Goal: Communication & Community: Ask a question

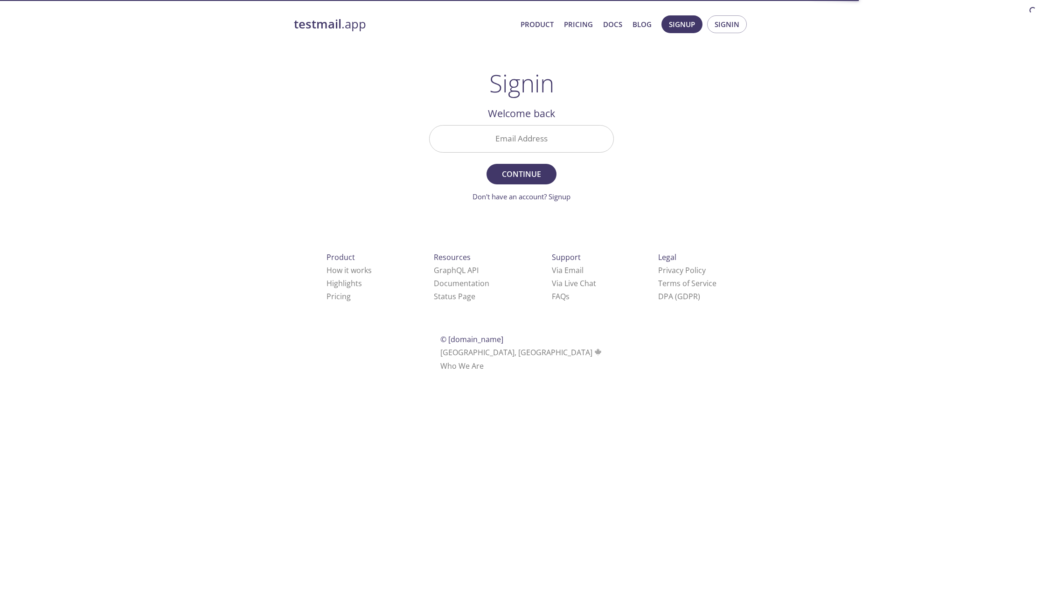
click at [527, 140] on input "Email Address" at bounding box center [522, 138] width 184 height 27
type input "[DOMAIN_NAME][EMAIL_ADDRESS][DOMAIN_NAME]"
click at [522, 180] on span "Continue" at bounding box center [521, 173] width 49 height 13
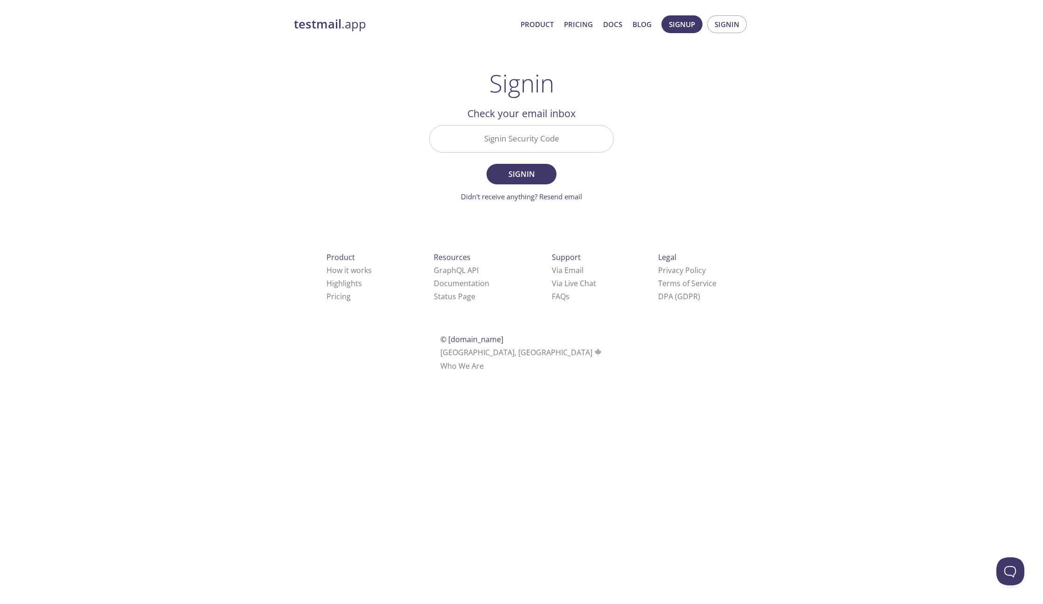
click at [508, 139] on input "Signin Security Code" at bounding box center [522, 138] width 184 height 27
type input "hzleabw"
click at [487, 164] on button "Signin" at bounding box center [522, 174] width 70 height 21
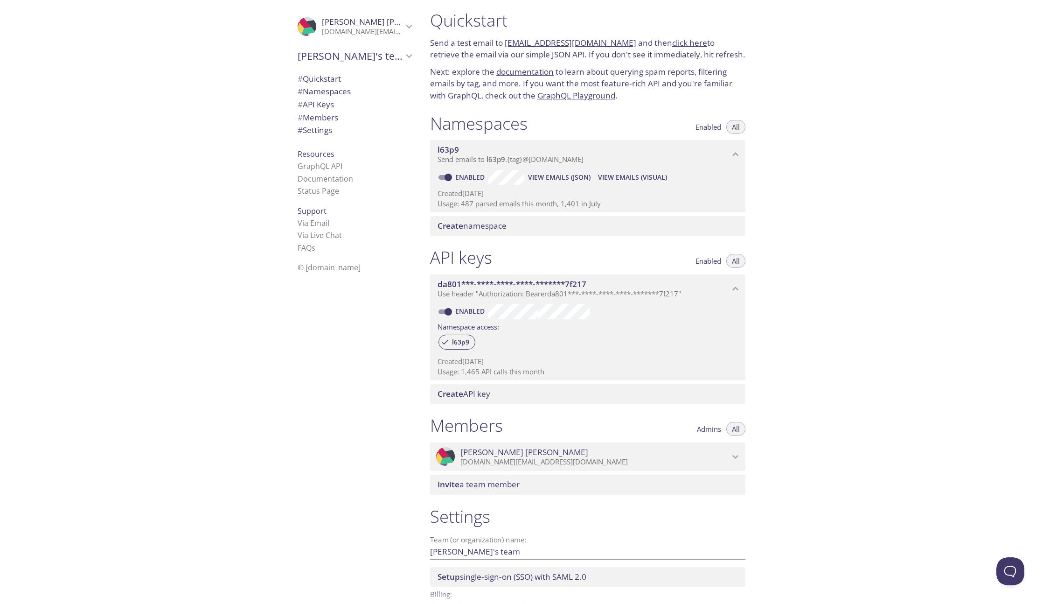
scroll to position [15, 0]
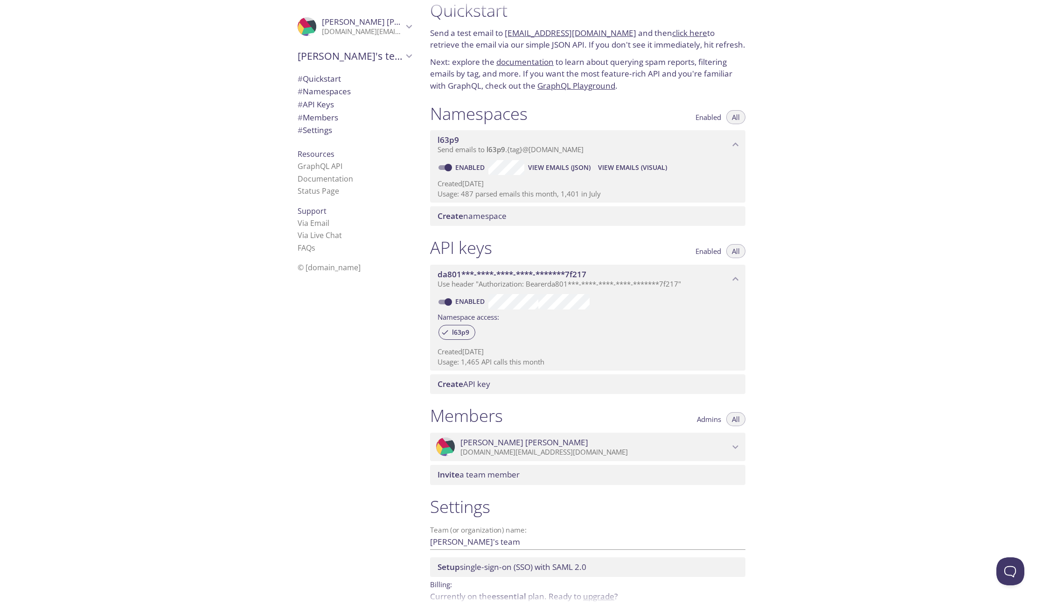
click at [711, 419] on span "Admins" at bounding box center [709, 419] width 24 height 0
click at [735, 419] on span "All" at bounding box center [736, 419] width 8 height 0
click at [572, 474] on span "Invite a team member" at bounding box center [590, 474] width 304 height 10
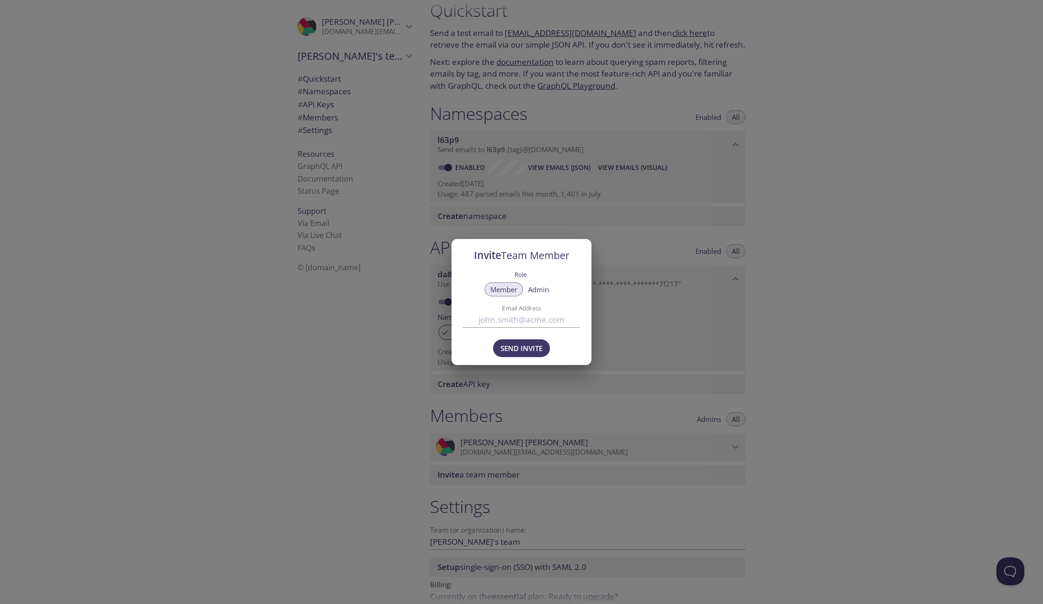
click at [544, 289] on span "Admin" at bounding box center [538, 289] width 21 height 0
click at [552, 320] on input "Email Address" at bounding box center [522, 319] width 118 height 15
paste input "infrastructure@avaralabs.com"
type input "infrastructure@avaralabs.com"
click at [528, 346] on span "Send Invite" at bounding box center [522, 348] width 42 height 12
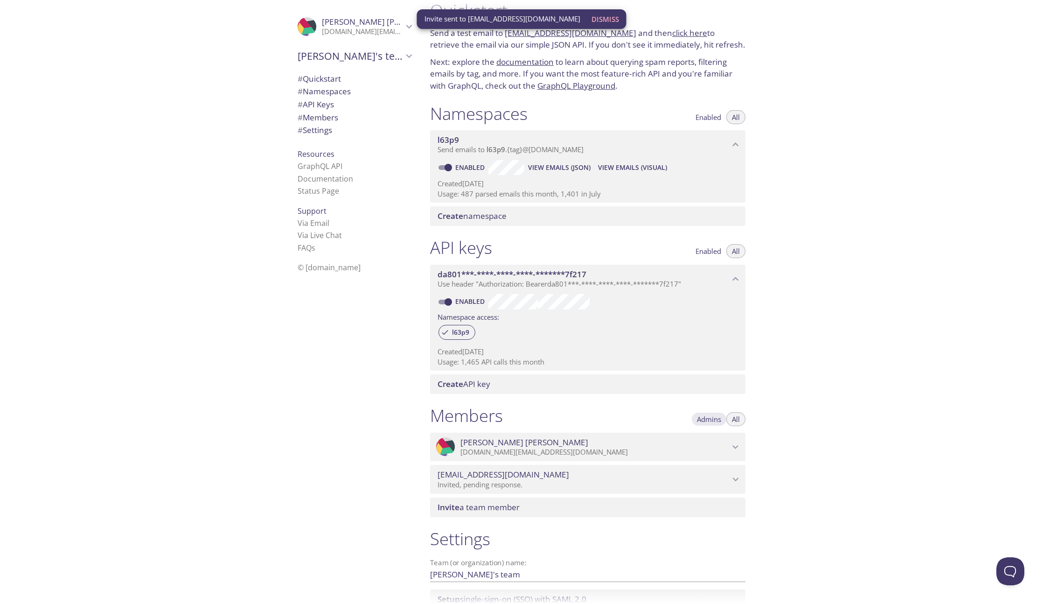
click at [707, 419] on span "Admins" at bounding box center [709, 419] width 24 height 0
click at [734, 419] on span "All" at bounding box center [736, 419] width 8 height 0
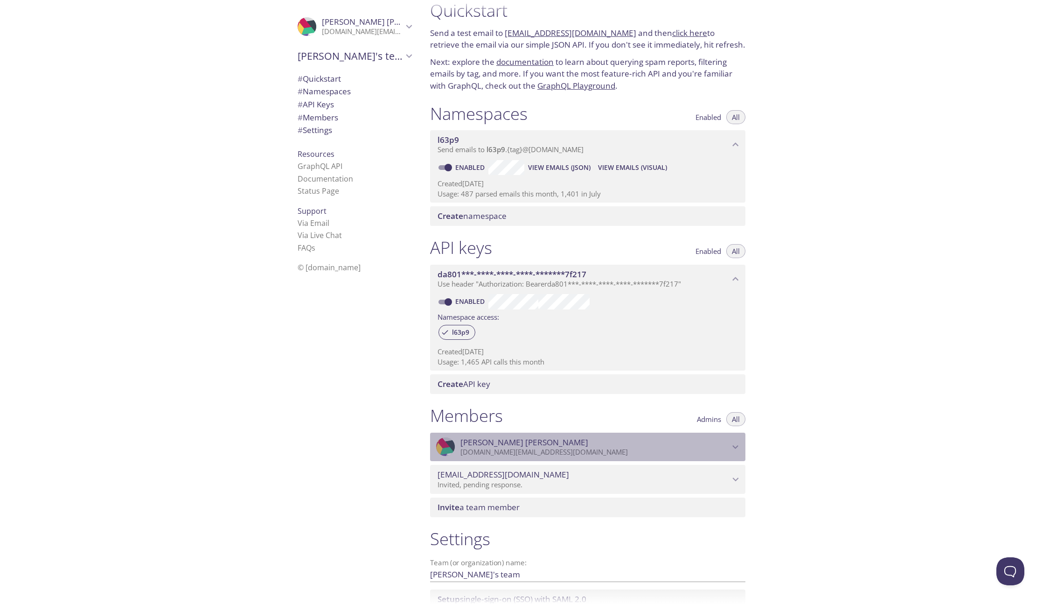
click at [736, 445] on icon "Juan Garcia" at bounding box center [736, 447] width 12 height 12
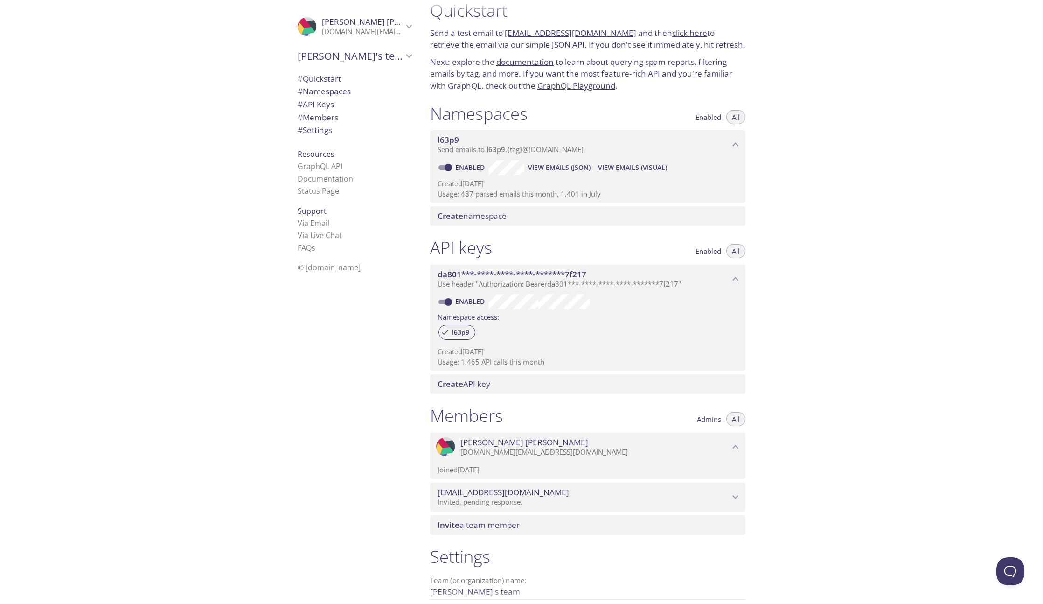
click at [474, 466] on p "Joined 29 Jan 2024" at bounding box center [588, 470] width 300 height 10
click at [478, 457] on div ".cls-1 { fill: #6d5ca8; } .cls-2 { fill: #3fc191; } .cls-3 { fill: #3b4752; } .…" at bounding box center [587, 446] width 315 height 29
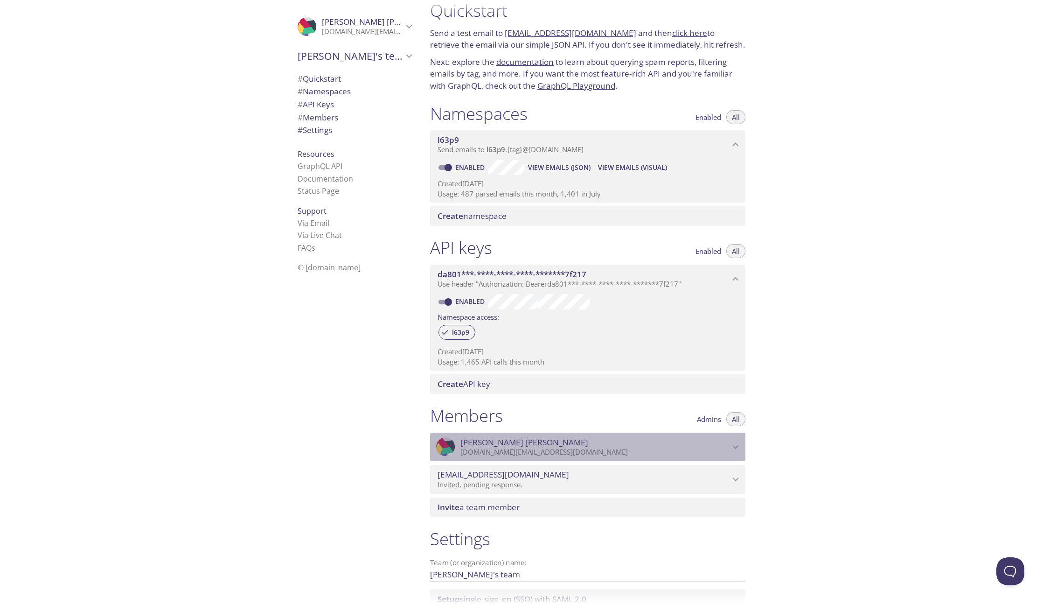
click at [501, 449] on p "[DOMAIN_NAME][EMAIL_ADDRESS][DOMAIN_NAME]" at bounding box center [594, 451] width 269 height 9
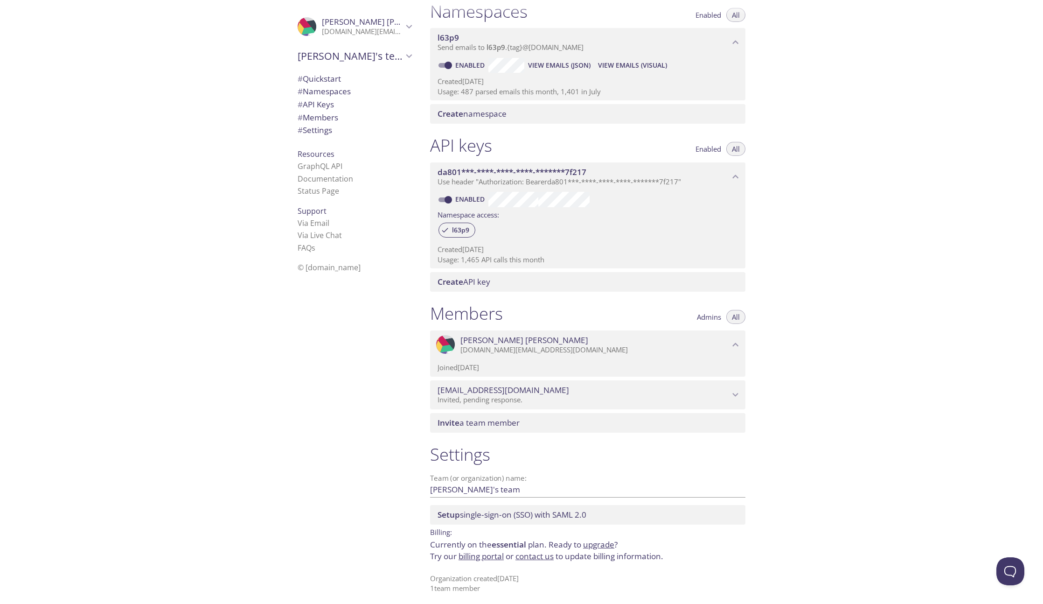
scroll to position [122, 0]
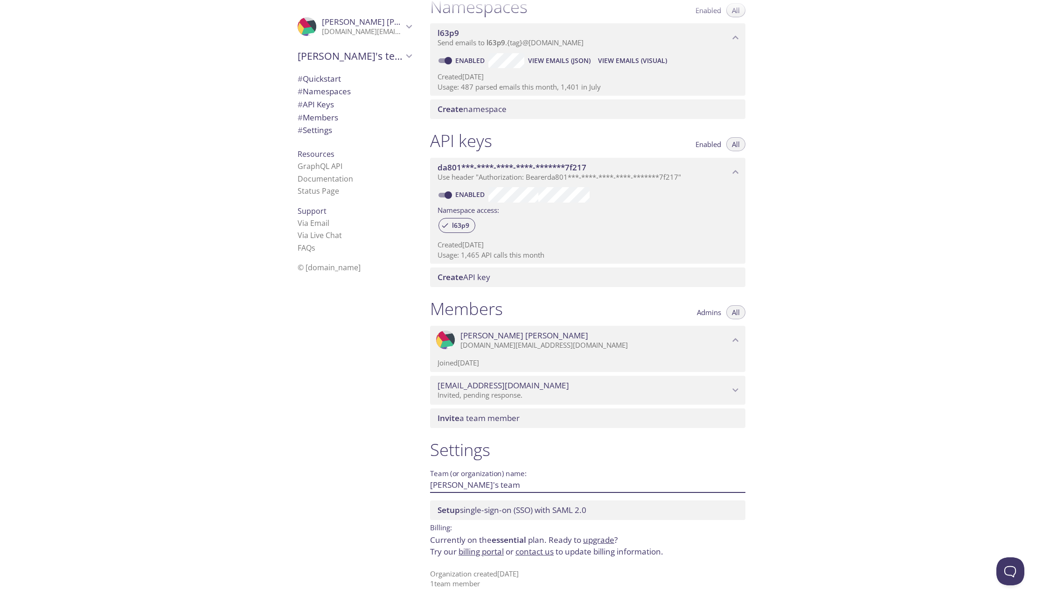
click at [473, 483] on input "Juan's team" at bounding box center [572, 484] width 285 height 15
click at [481, 484] on input "Juan's team" at bounding box center [572, 484] width 285 height 15
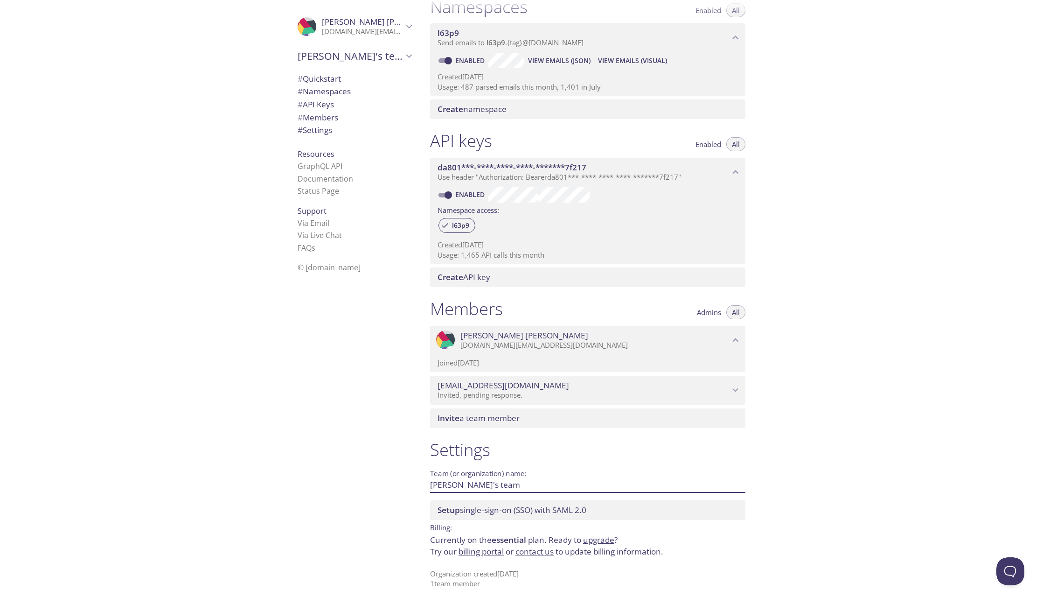
click at [481, 484] on input "Juan's team" at bounding box center [572, 484] width 285 height 15
type input "Aave Labs"
click at [731, 484] on span "Save" at bounding box center [730, 484] width 25 height 11
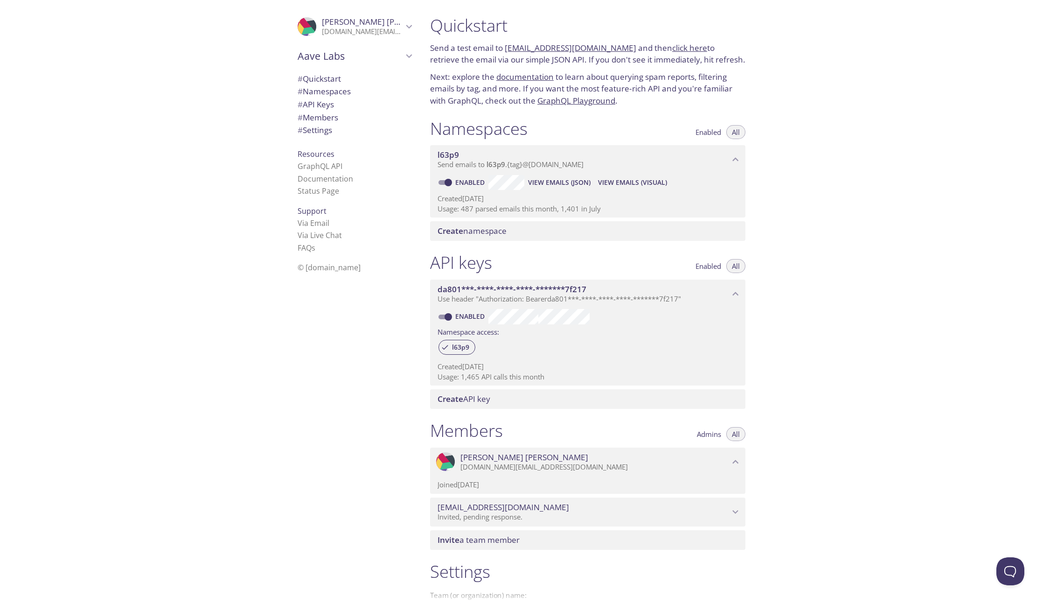
click at [775, 288] on div "Quickstart Send a test email to l63p9.test@inbox.testmail.app and then click he…" at bounding box center [733, 302] width 620 height 604
click at [374, 31] on p "[DOMAIN_NAME][EMAIL_ADDRESS][DOMAIN_NAME]" at bounding box center [362, 31] width 81 height 9
click at [321, 54] on span "User Settings" at bounding box center [355, 52] width 114 height 12
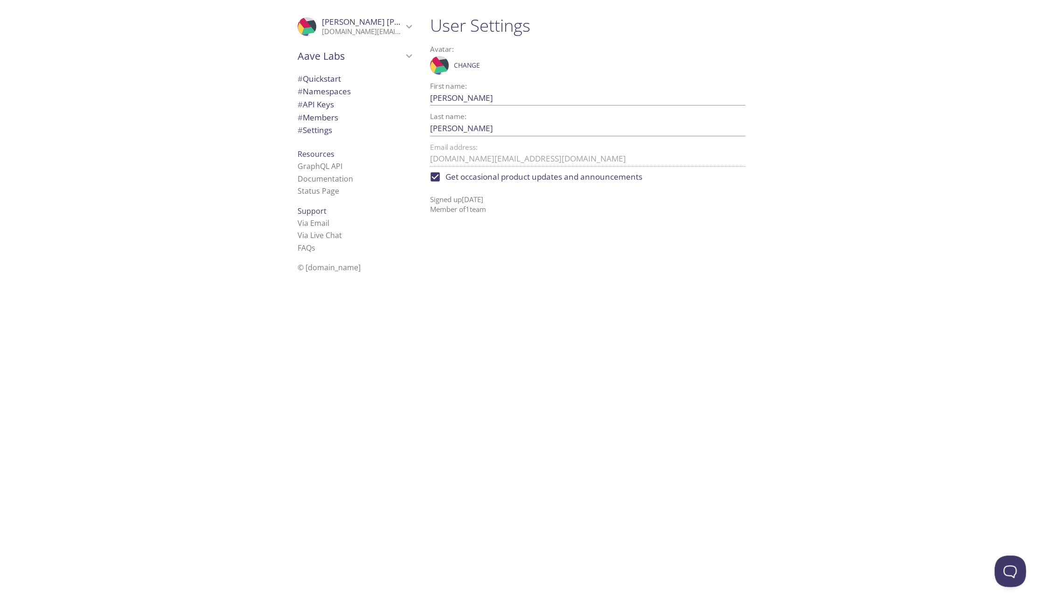
click at [1013, 573] on button "Open Beacon popover" at bounding box center [1009, 569] width 28 height 28
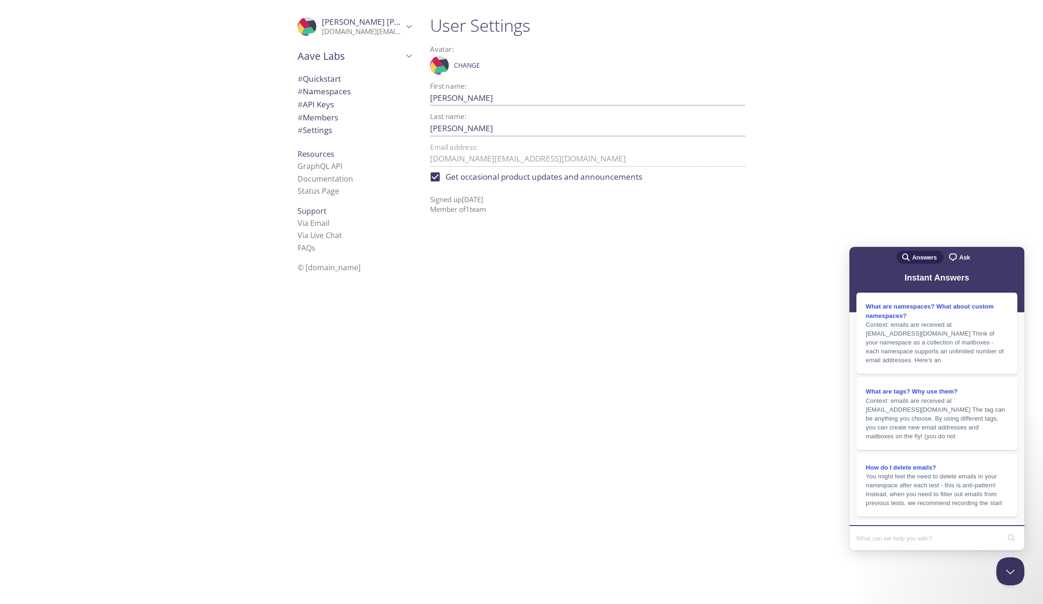
click at [960, 260] on span "Ask" at bounding box center [964, 257] width 11 height 9
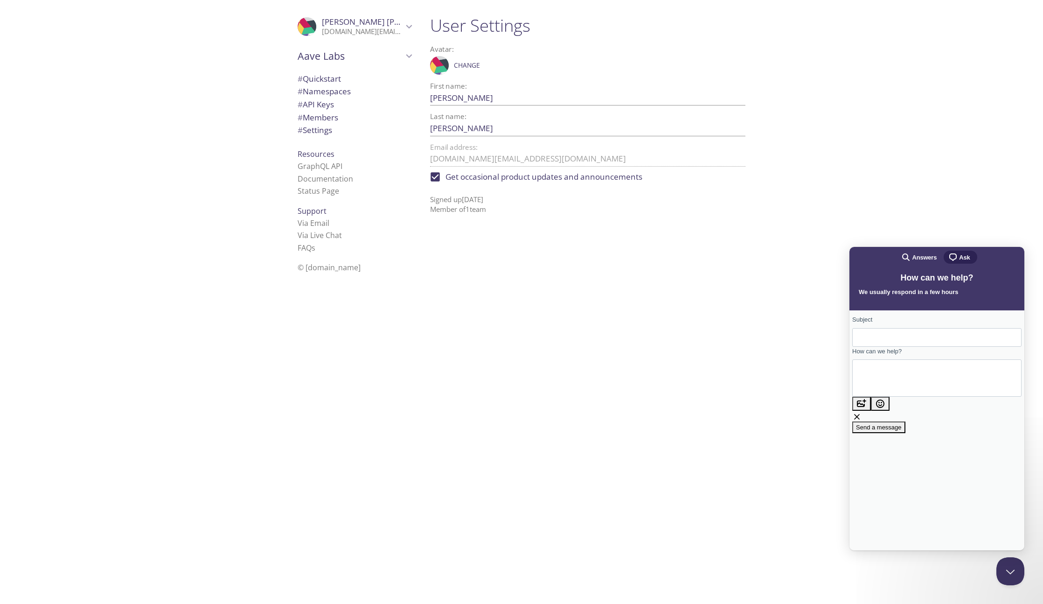
click at [909, 340] on input "Subject" at bounding box center [937, 337] width 154 height 17
type input "Change email from my account"
click at [938, 384] on textarea "How can we help?" at bounding box center [902, 378] width 84 height 35
type textarea "I need to change the email from my account: - existing one: garcia.engineer@gma…"
click at [908, 384] on textarea "I need to change the email from my account: - existing one: garcia.engineer@gma…" at bounding box center [884, 391] width 48 height 35
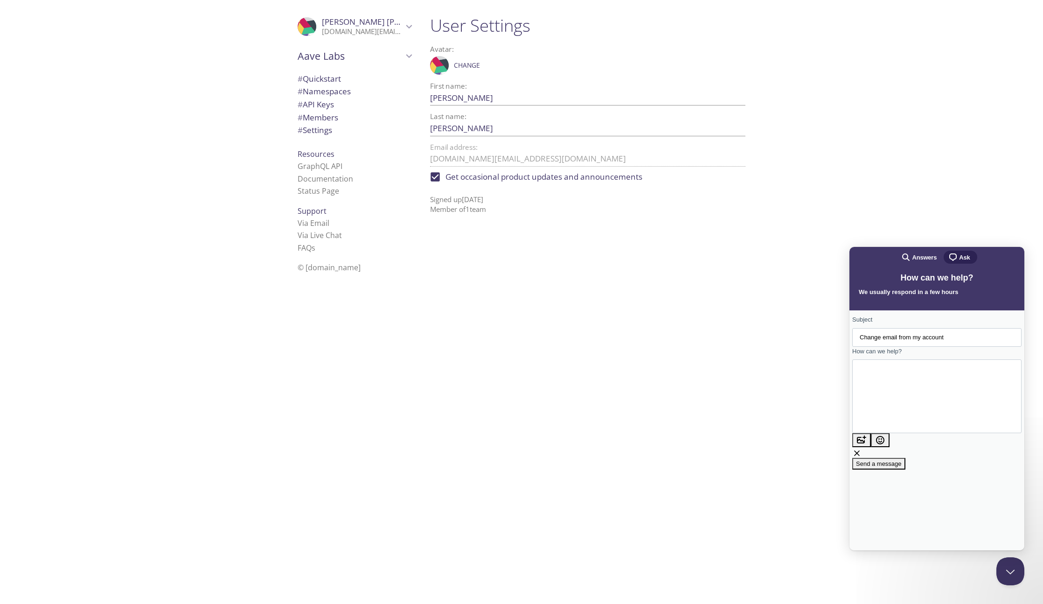
paste textarea "infrastructure@avaralabs.com"
type textarea "I need to change the email from my account: - existing one: garcia.engineer@gma…"
click at [902, 496] on span "Send a message" at bounding box center [879, 499] width 46 height 7
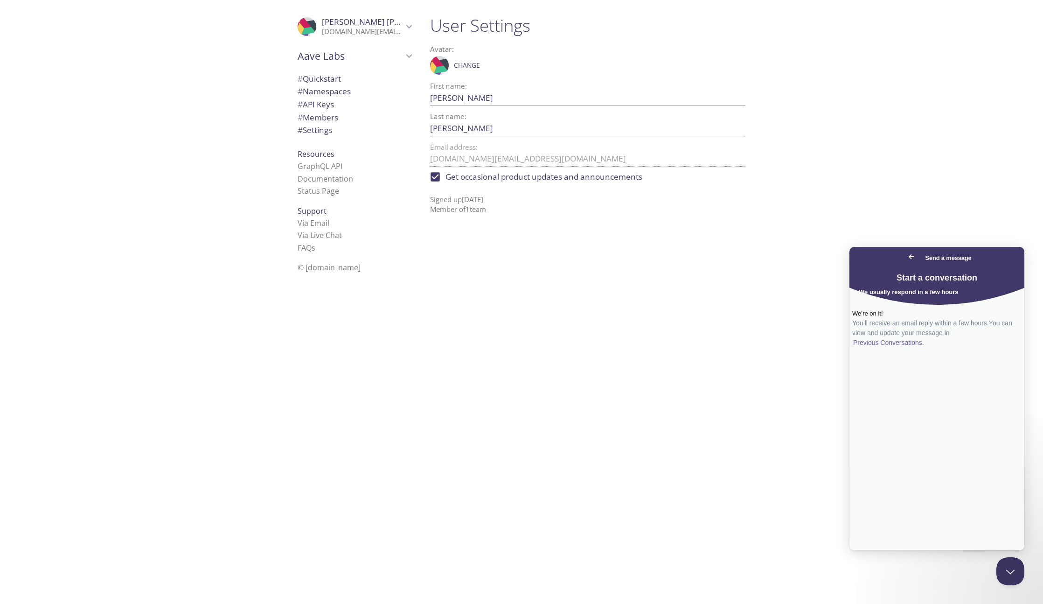
click at [925, 348] on link "Previous Conversations ." at bounding box center [888, 343] width 73 height 10
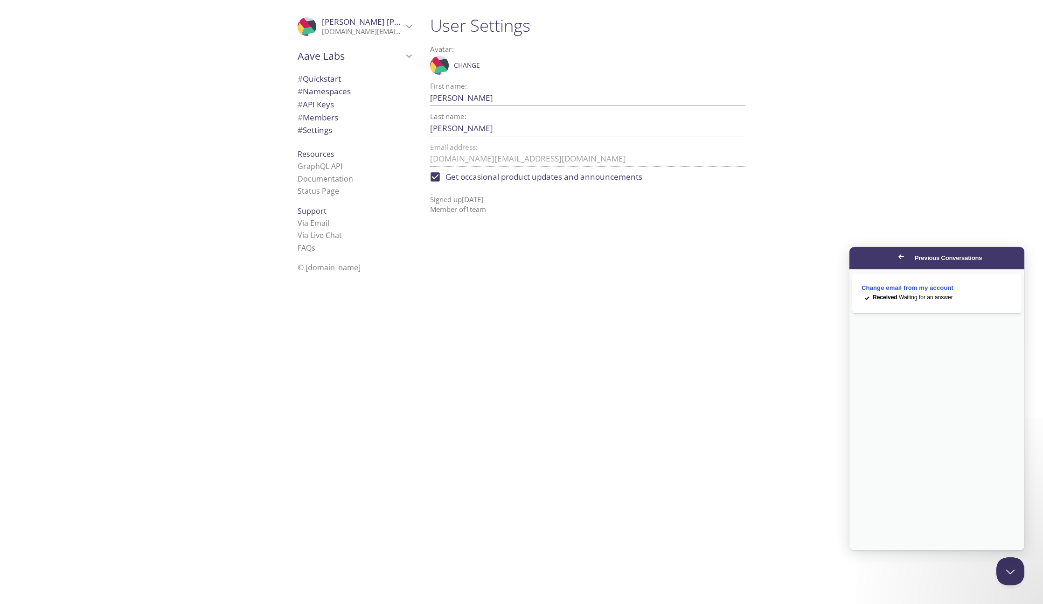
drag, startPoint x: 858, startPoint y: 258, endPoint x: 1663, endPoint y: 514, distance: 845.2
click at [896, 258] on span "Go back" at bounding box center [901, 256] width 11 height 11
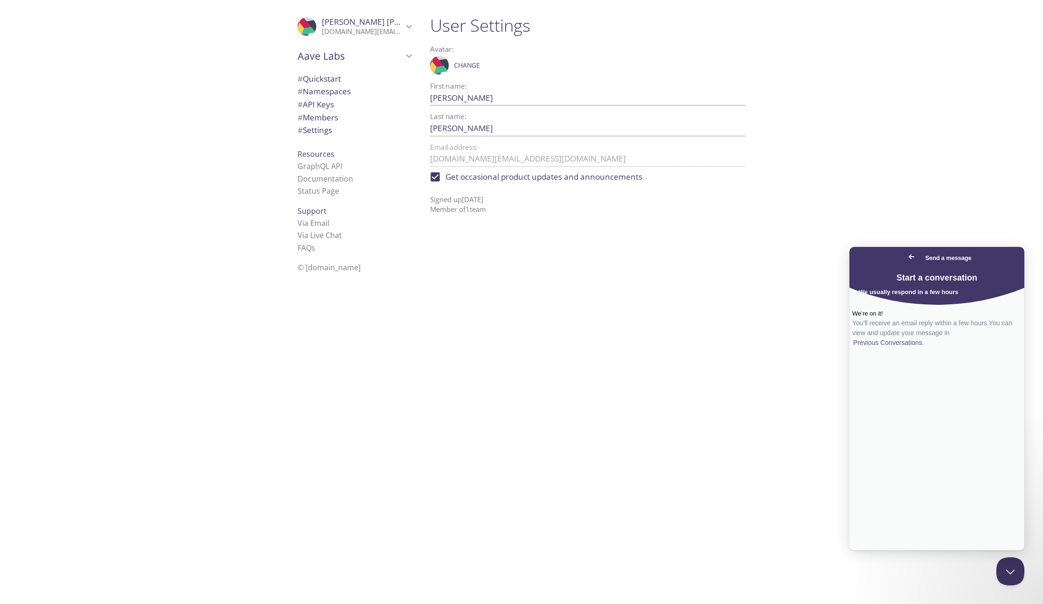
click at [654, 271] on div "User Settings Avatar: .cls-1 { fill: #6d5ca8; } .cls-2 { fill: #3fc191; } .cls-…" at bounding box center [592, 302] width 338 height 604
click at [329, 120] on span "# Members" at bounding box center [318, 117] width 41 height 11
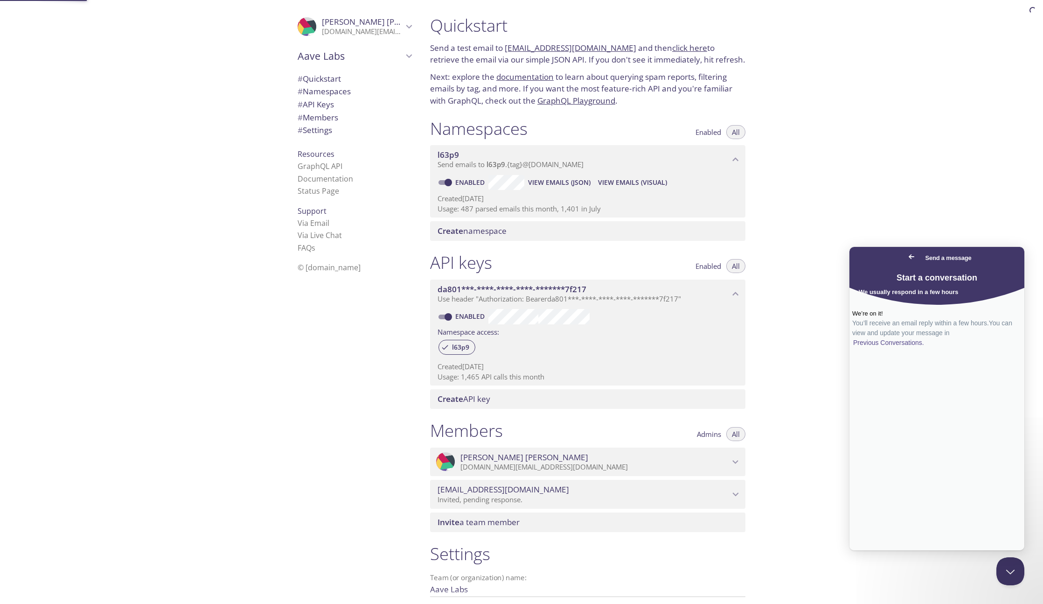
scroll to position [104, 0]
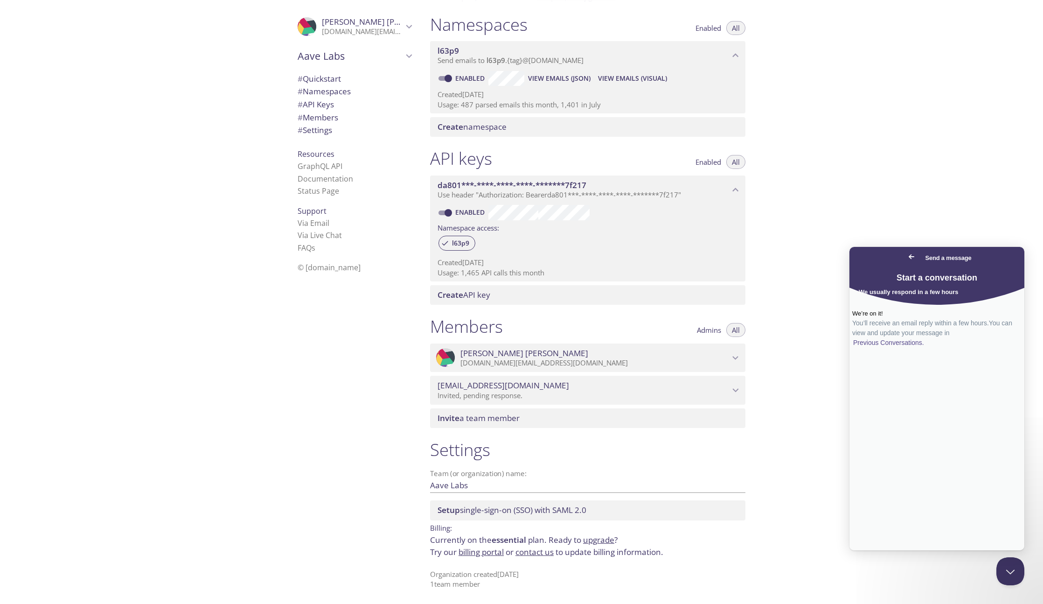
click at [667, 411] on div "Invite a team member" at bounding box center [587, 418] width 315 height 20
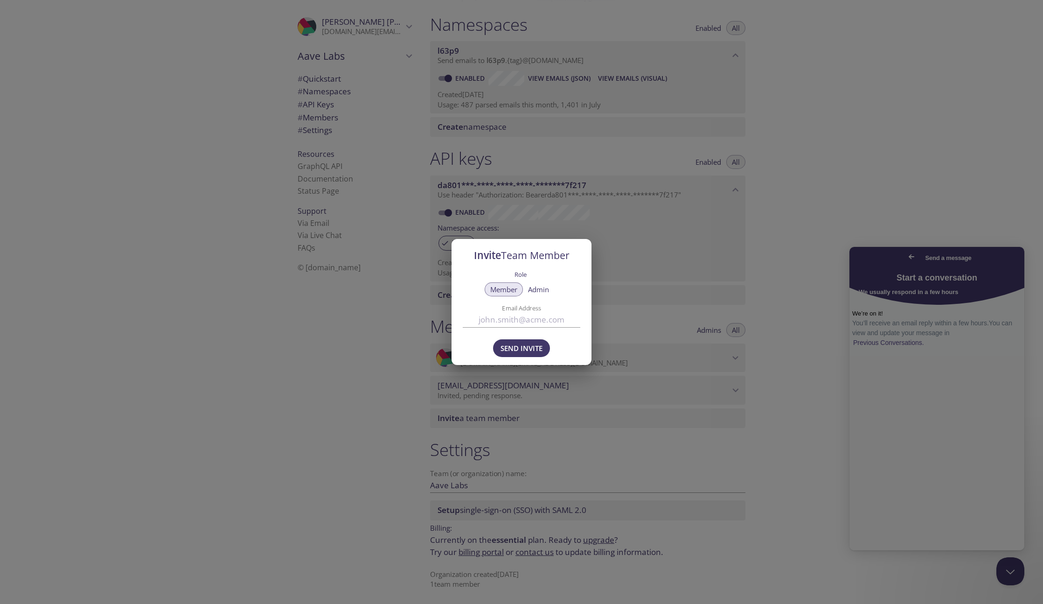
click at [517, 289] on span "Member" at bounding box center [503, 289] width 27 height 0
click at [544, 279] on div "Role" at bounding box center [522, 275] width 118 height 14
click at [540, 283] on button "Admin" at bounding box center [538, 289] width 32 height 14
click at [526, 316] on input "Email Address" at bounding box center [522, 319] width 118 height 15
type input "juan@avara.xyz"
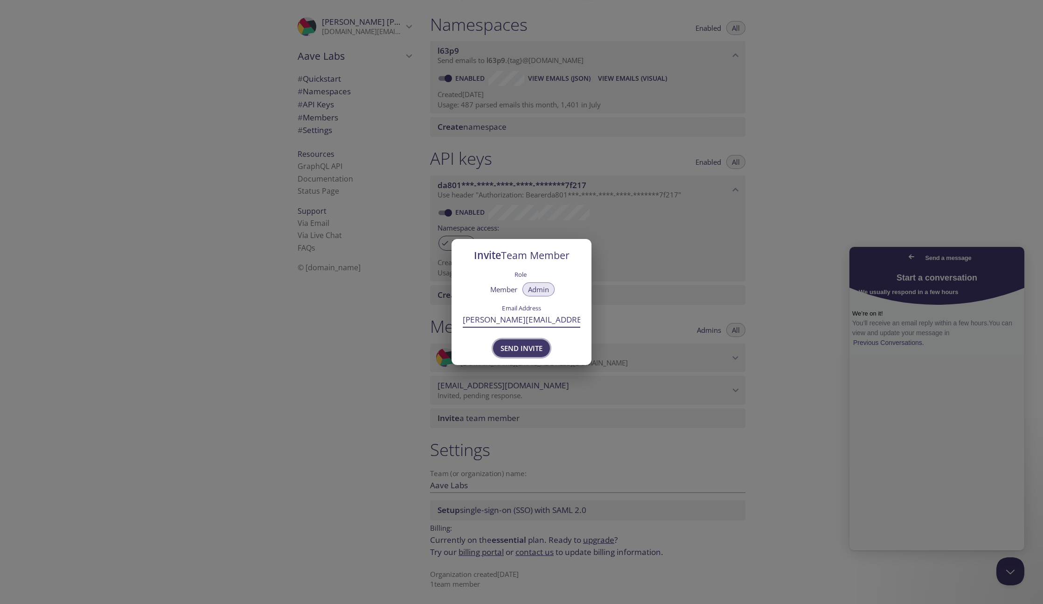
click at [532, 354] on span "Send Invite" at bounding box center [522, 348] width 42 height 12
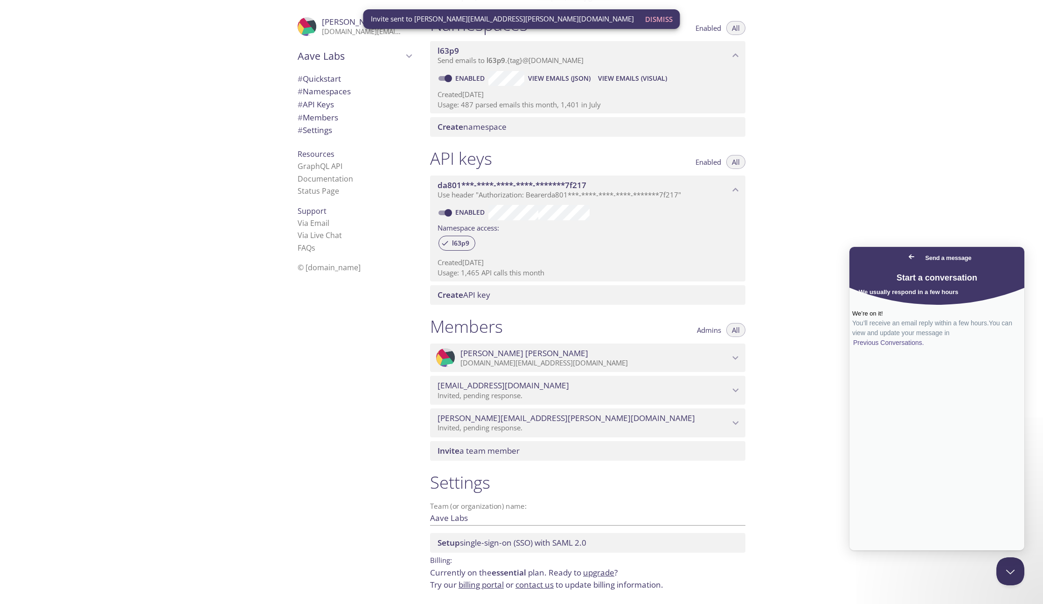
click at [849, 235] on div "Quickstart Send a test email to l63p9.test@inbox.testmail.app and then click he…" at bounding box center [733, 302] width 620 height 604
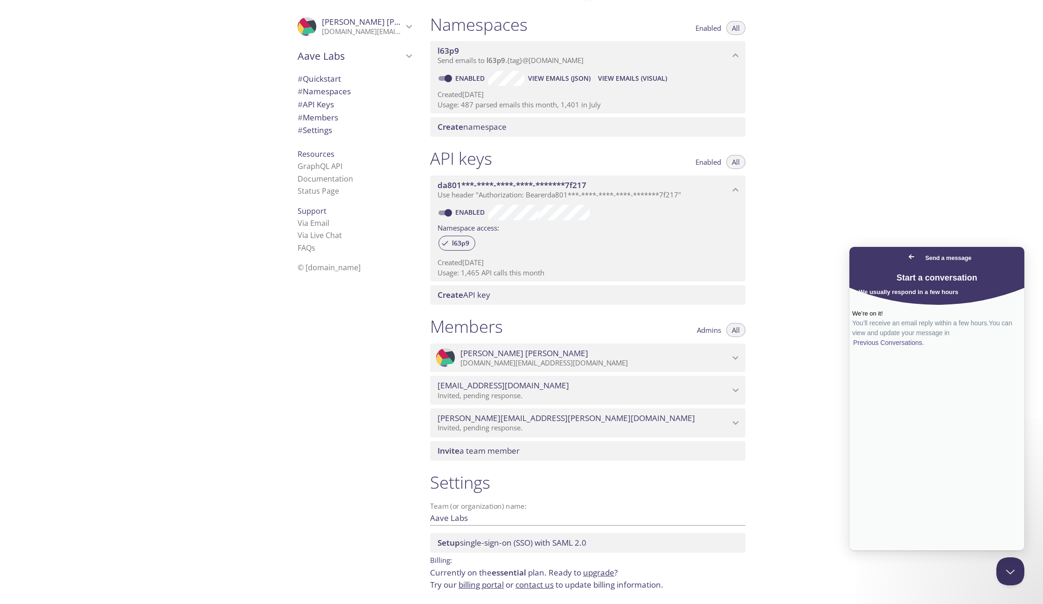
click at [798, 170] on div "Quickstart Send a test email to l63p9.test@inbox.testmail.app and then click he…" at bounding box center [733, 302] width 620 height 604
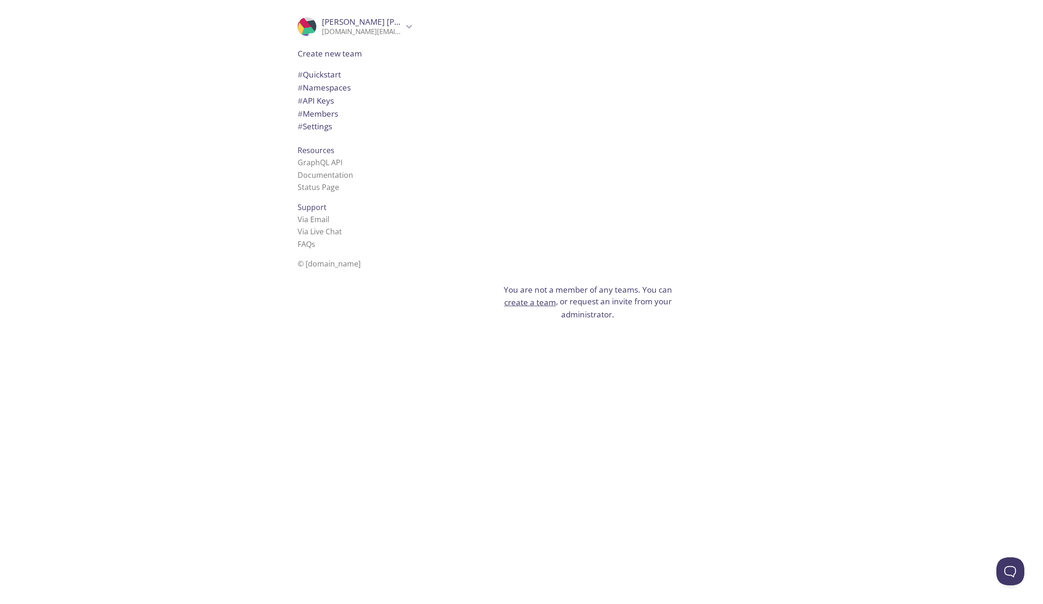
click at [526, 304] on button "create a team" at bounding box center [530, 302] width 52 height 12
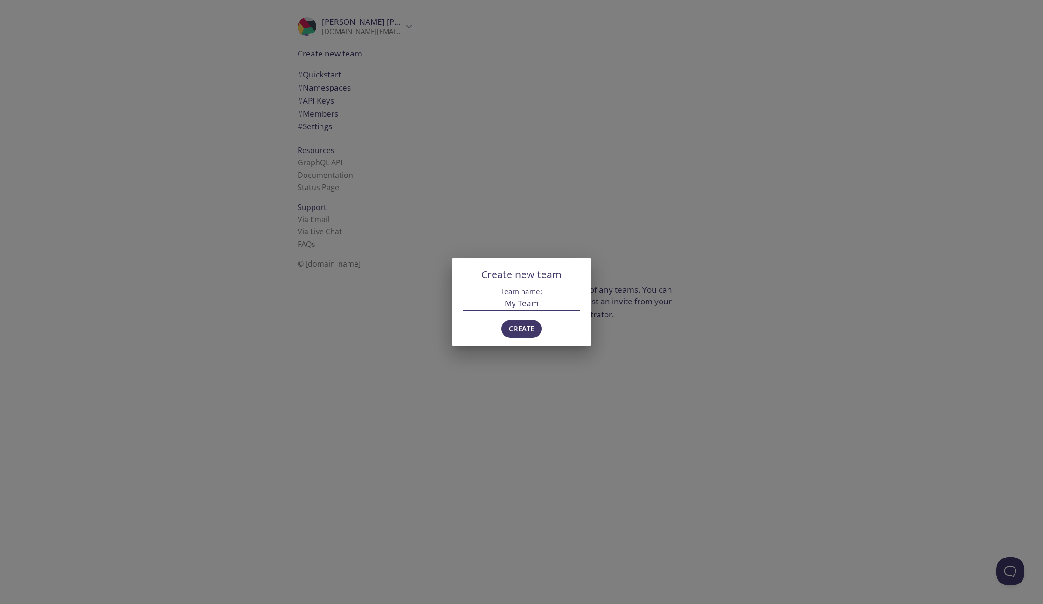
type input "My Team"
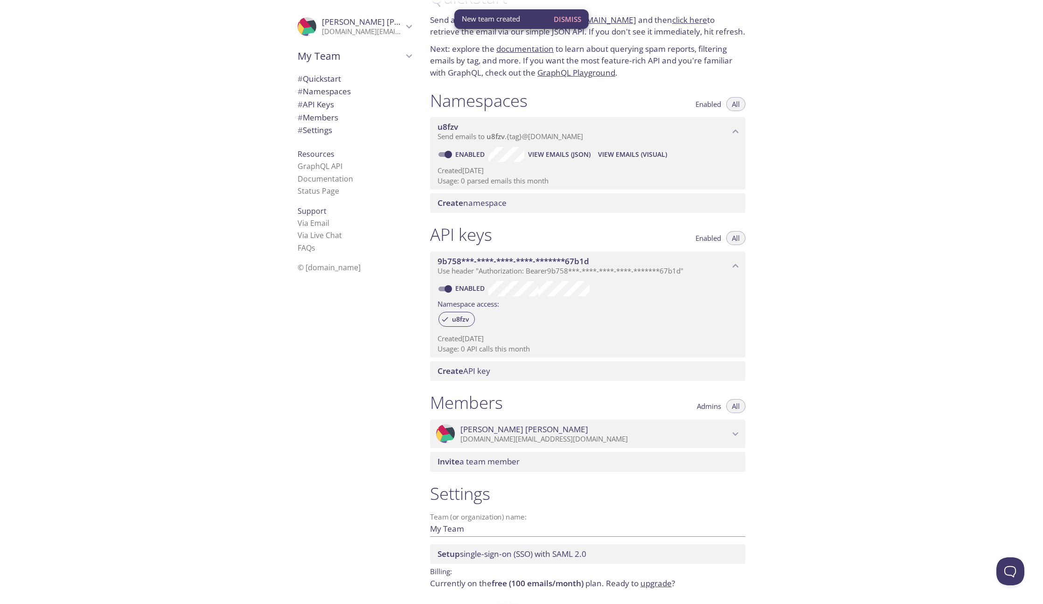
scroll to position [60, 0]
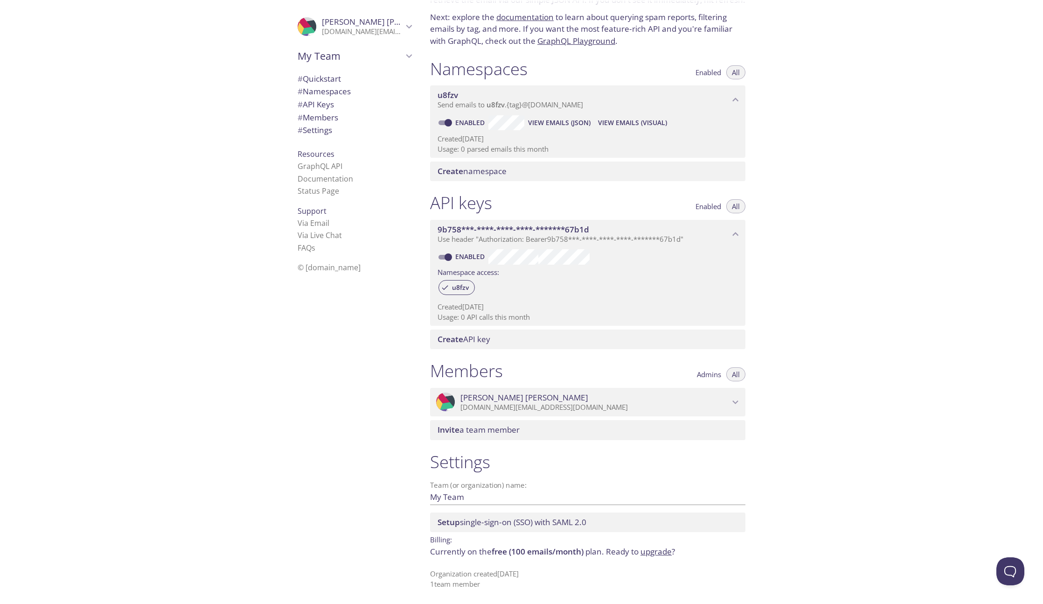
click at [318, 131] on span "# Settings" at bounding box center [315, 130] width 35 height 11
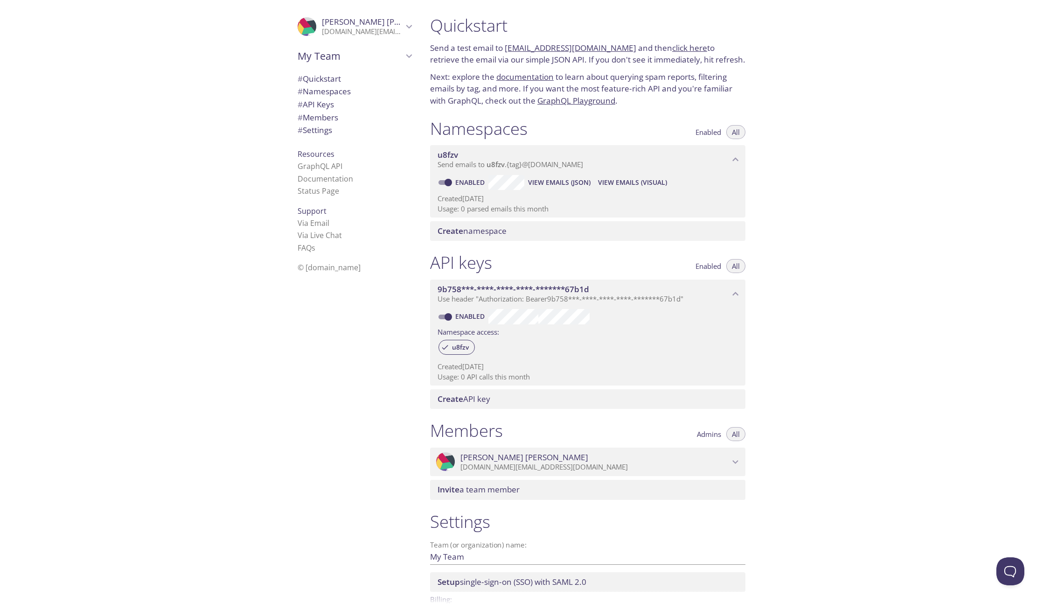
click at [337, 119] on span "# Members" at bounding box center [355, 117] width 114 height 12
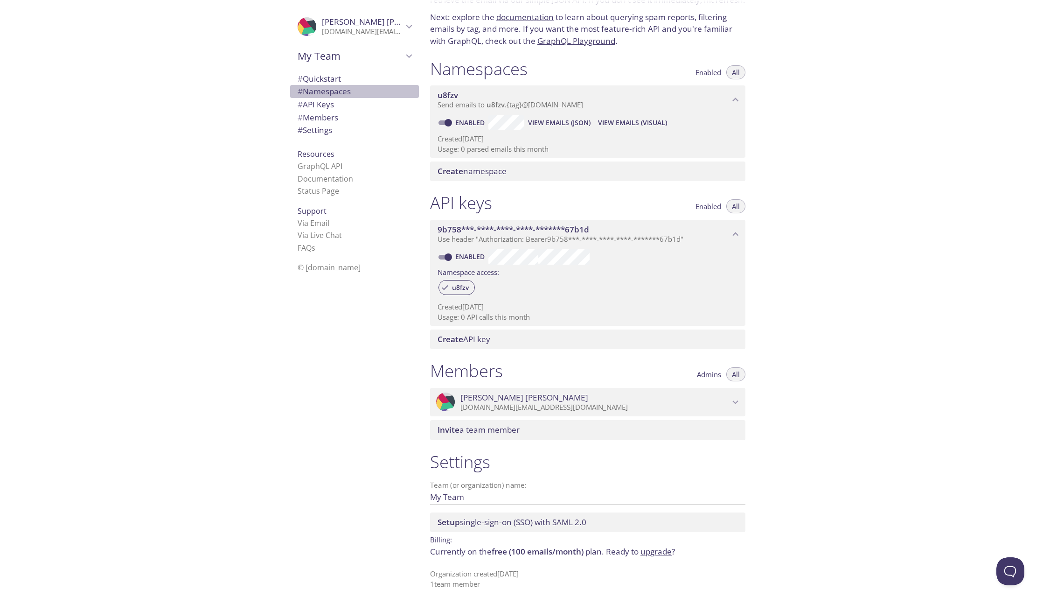
click at [339, 97] on span "# Namespaces" at bounding box center [355, 91] width 114 height 12
click at [340, 73] on span "# Quickstart" at bounding box center [355, 79] width 114 height 12
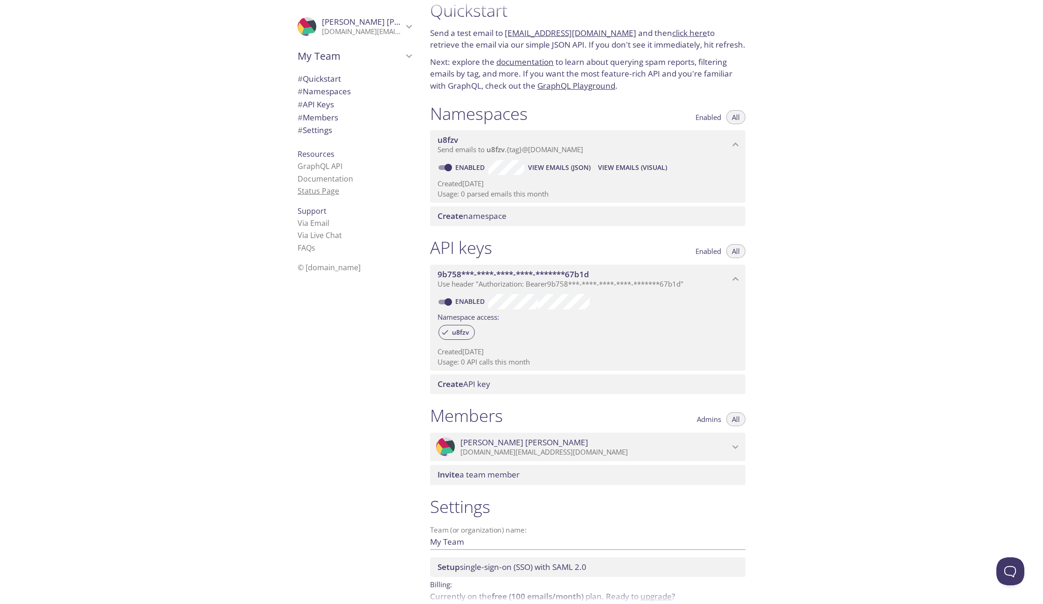
click at [322, 194] on link "Status Page" at bounding box center [319, 191] width 42 height 10
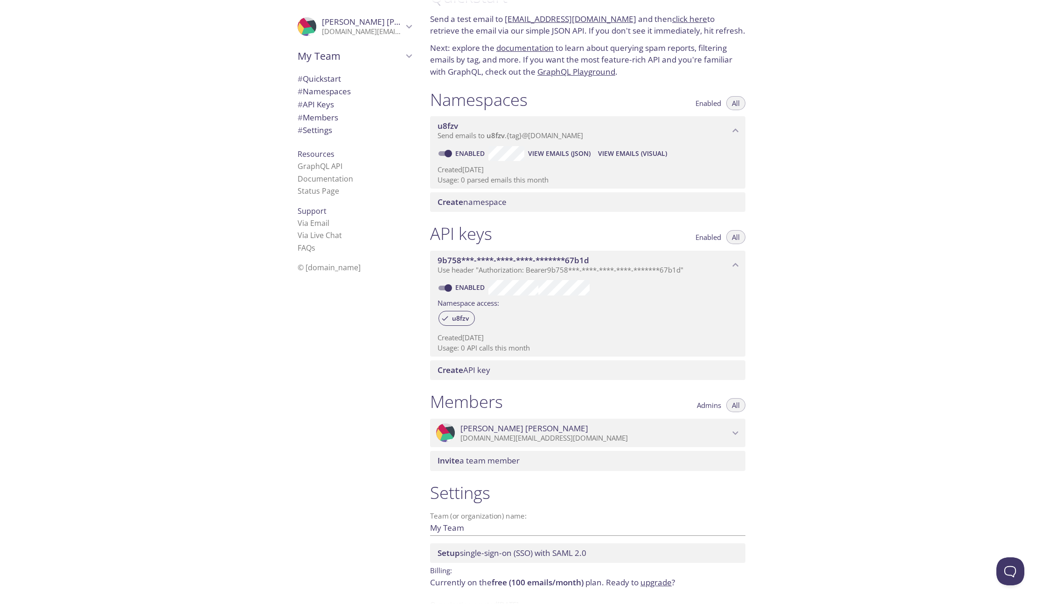
scroll to position [60, 0]
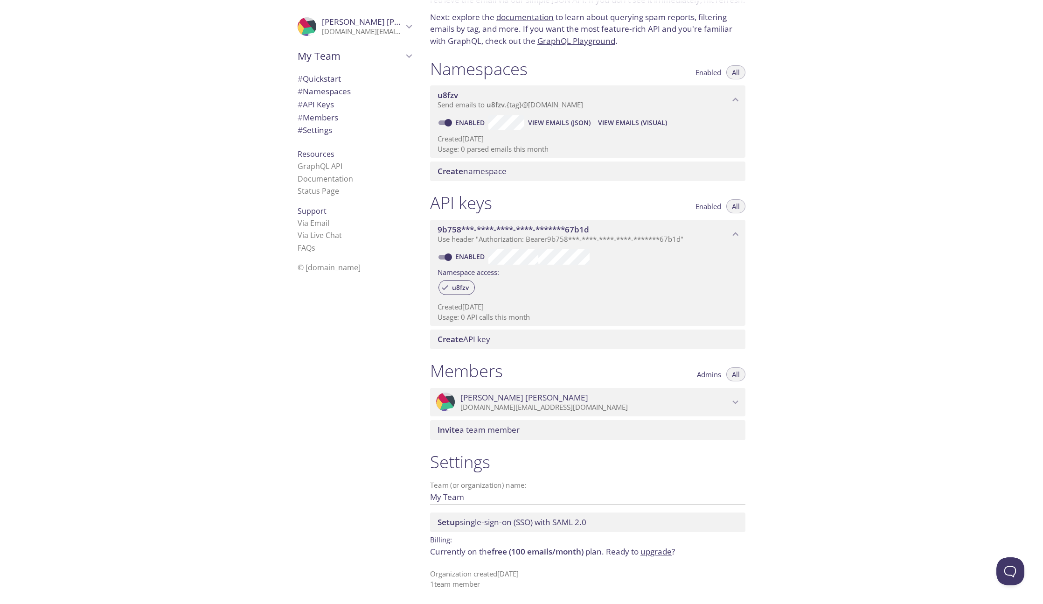
click at [196, 155] on div ".cls-1 { fill: #6d5ca8; } .cls-2 { fill: #3fc191; } .cls-3 { fill: #3b4752; } .…" at bounding box center [211, 302] width 423 height 604
click at [986, 91] on div "Quickstart Send a test email to [EMAIL_ADDRESS][DOMAIN_NAME] and then click her…" at bounding box center [733, 302] width 620 height 604
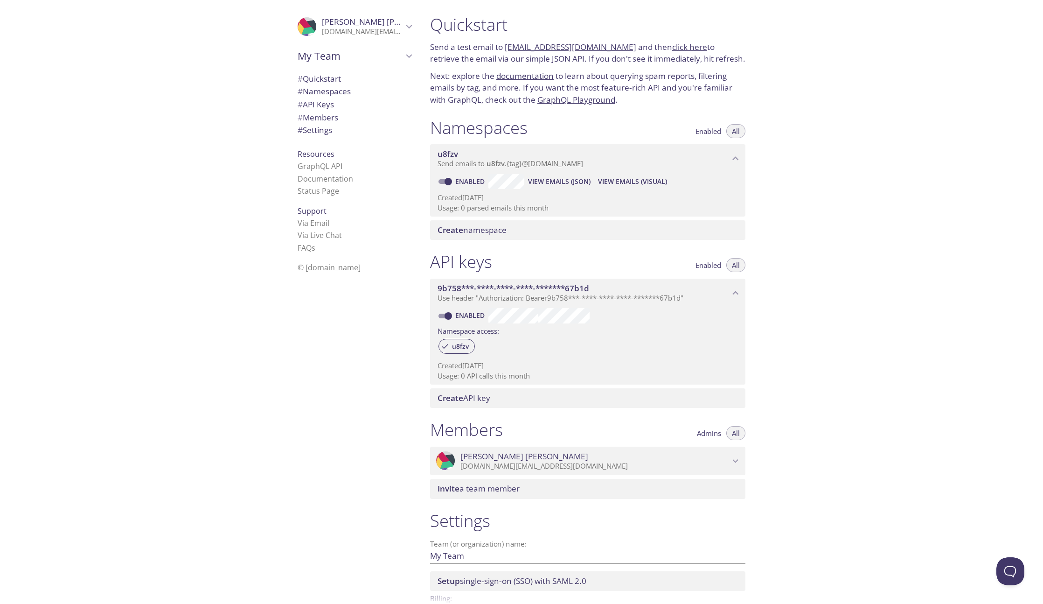
scroll to position [0, 0]
